Goal: Find specific page/section: Find specific page/section

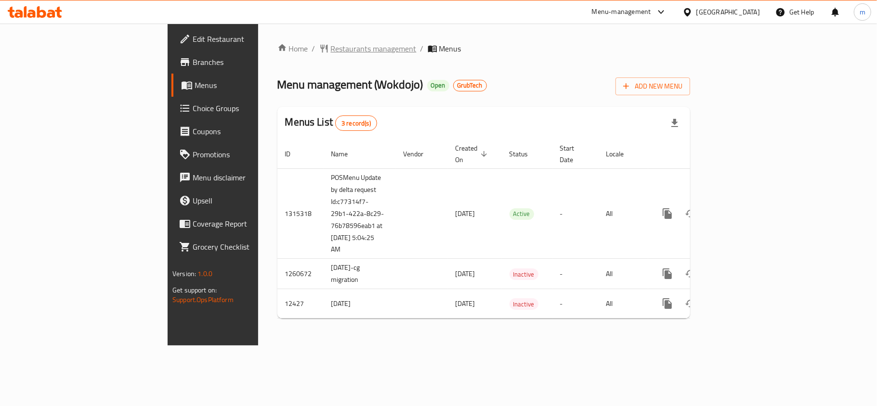
click at [331, 43] on span "Restaurants management" at bounding box center [374, 49] width 86 height 12
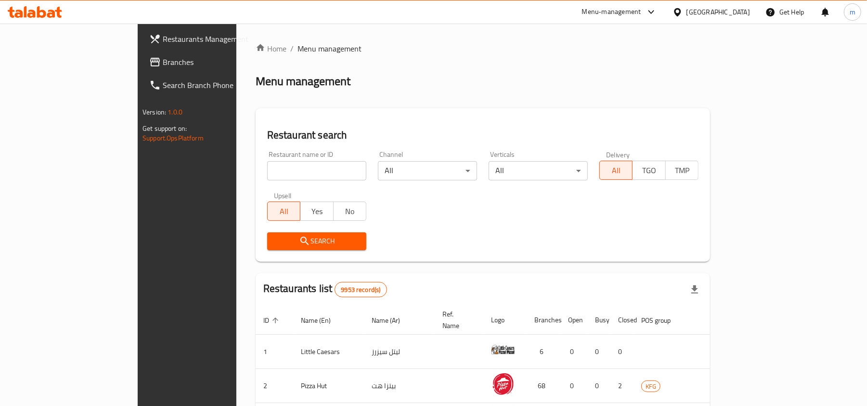
click at [267, 170] on input "search" at bounding box center [316, 170] width 99 height 19
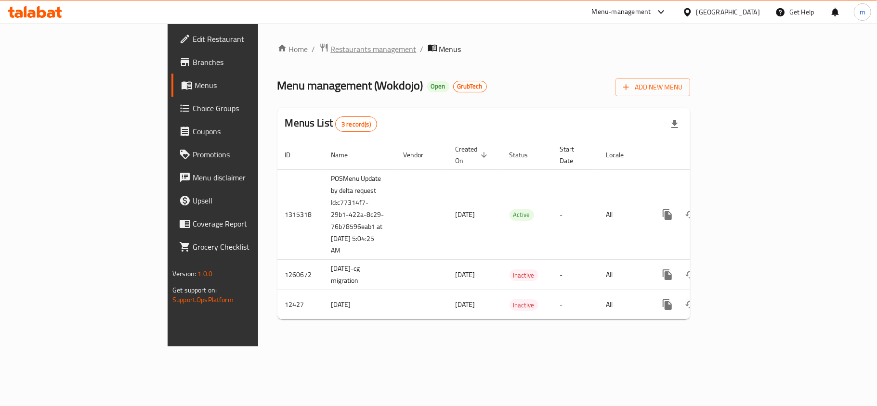
click at [331, 44] on span "Restaurants management" at bounding box center [374, 49] width 86 height 12
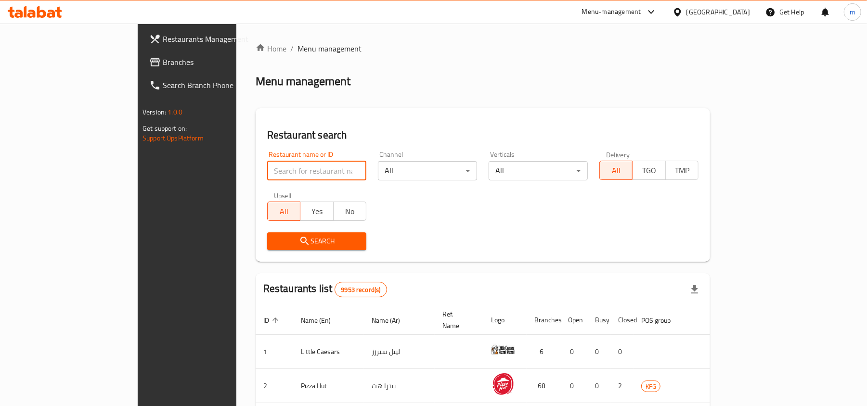
click at [267, 170] on input "search" at bounding box center [316, 170] width 99 height 19
paste input "7669"
type input "7669"
click button "Search" at bounding box center [316, 242] width 99 height 18
